Goal: Task Accomplishment & Management: Manage account settings

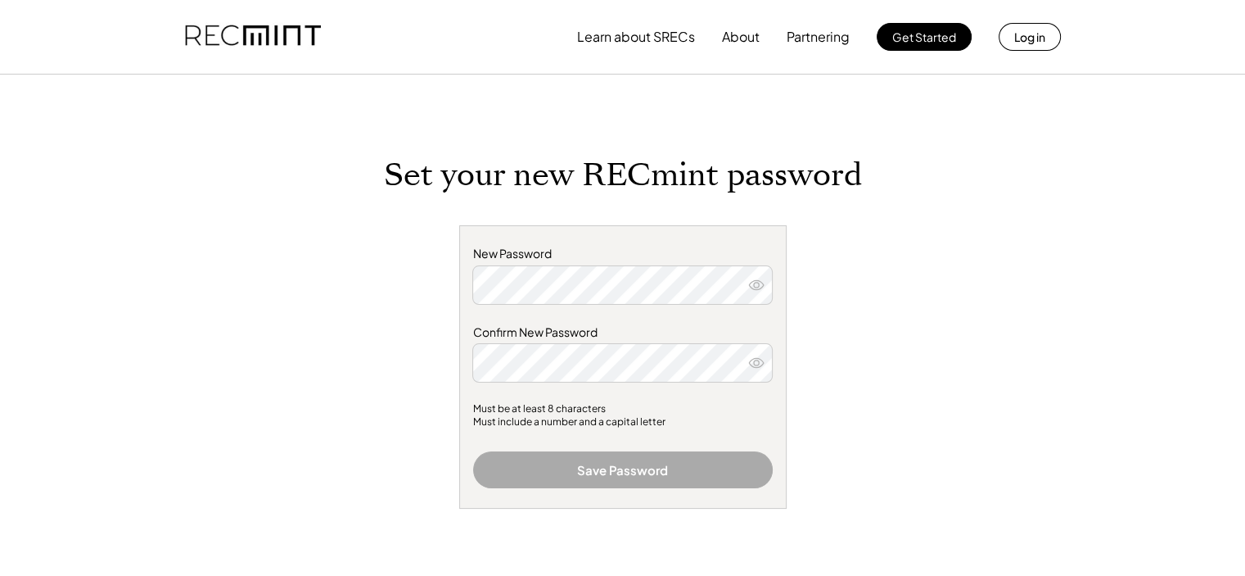
click at [635, 261] on div "New Password" at bounding box center [623, 275] width 300 height 59
click at [963, 253] on div "Learn about SRECs About Partnering Get Started Log in Set your new RECmint pass…" at bounding box center [622, 507] width 1245 height 1015
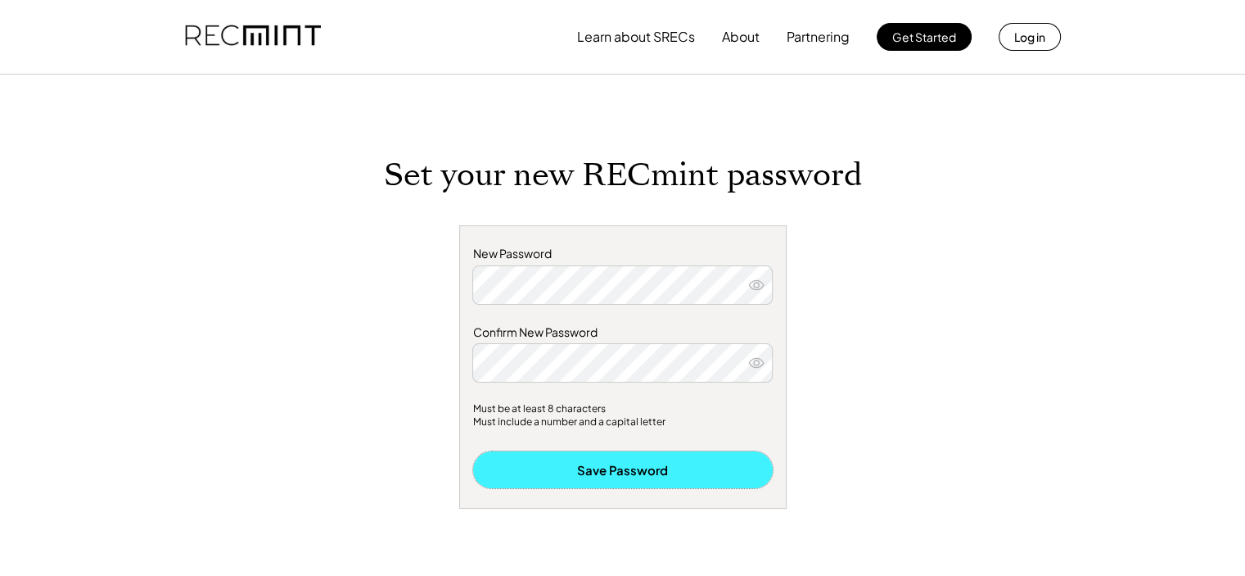
click at [651, 476] on button "Save Password" at bounding box center [623, 469] width 300 height 37
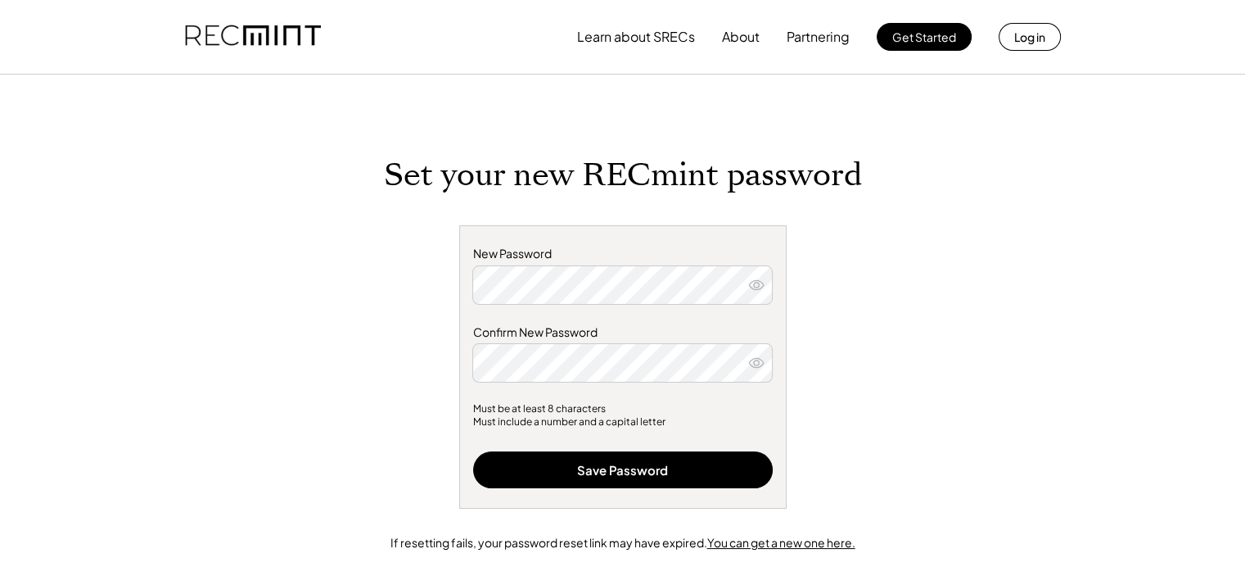
drag, startPoint x: 992, startPoint y: 90, endPoint x: 994, endPoint y: 80, distance: 10.1
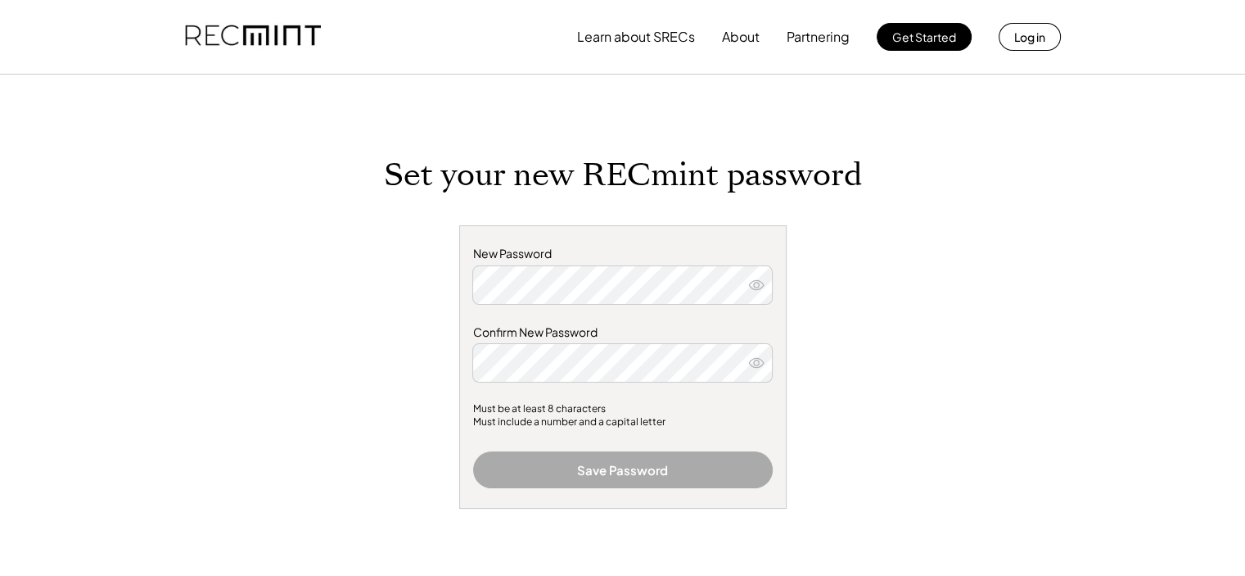
click at [1029, 37] on button "Log in" at bounding box center [1030, 37] width 62 height 28
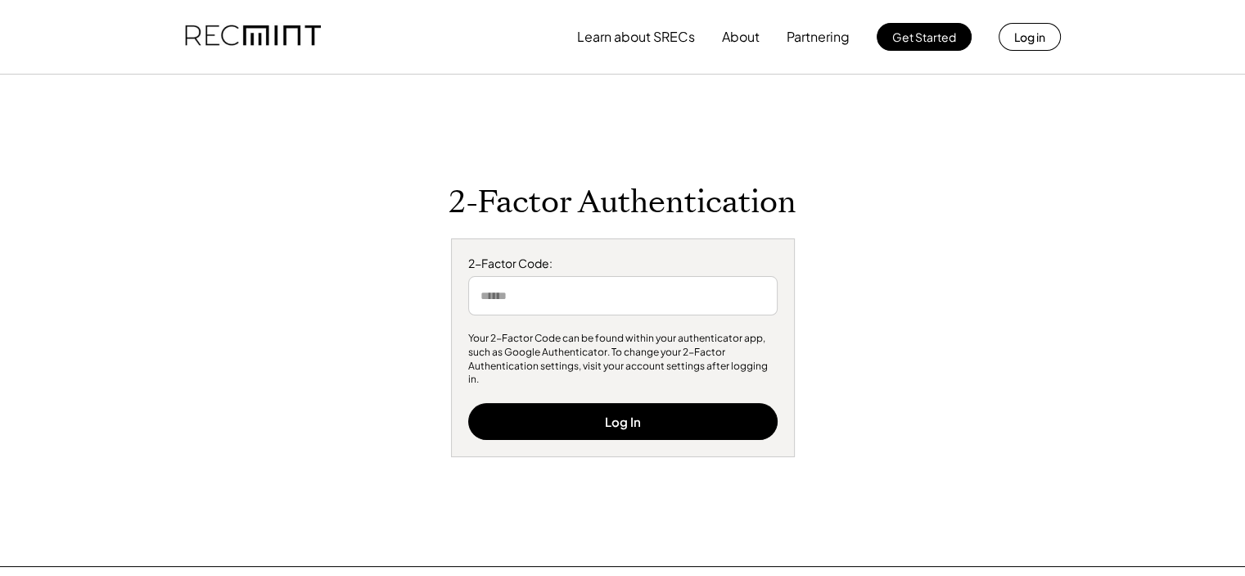
click at [563, 306] on input "input" at bounding box center [623, 295] width 310 height 39
type input "******"
